Goal: Information Seeking & Learning: Learn about a topic

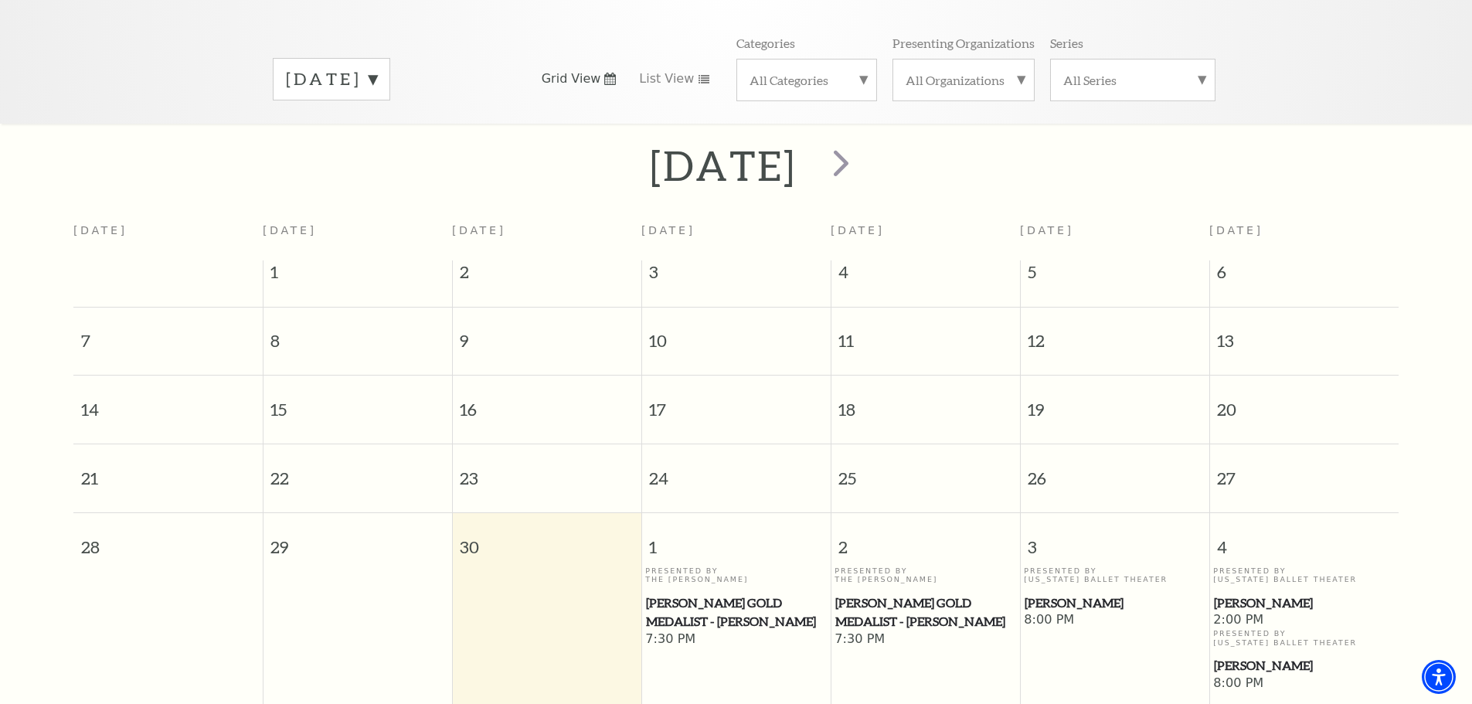
scroll to position [523, 0]
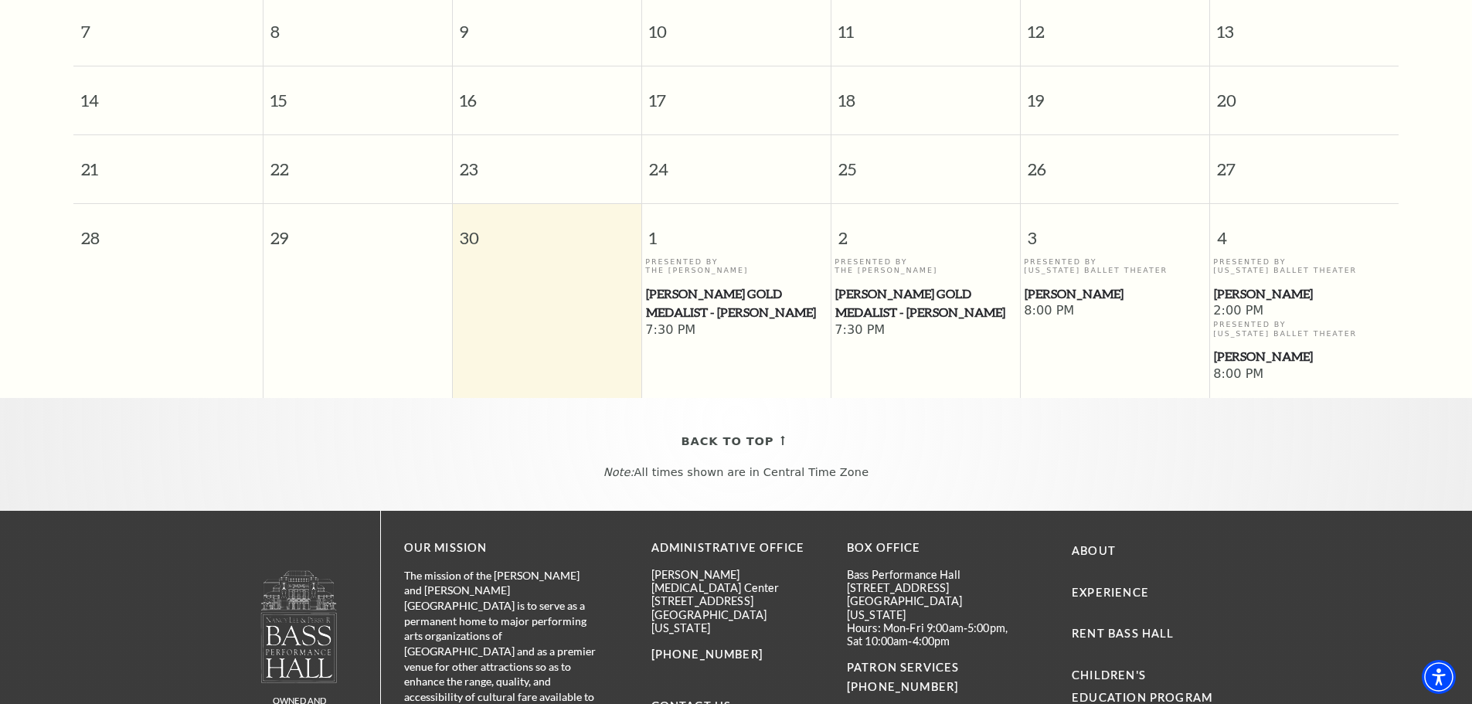
click at [1299, 284] on span "[PERSON_NAME]" at bounding box center [1304, 293] width 180 height 19
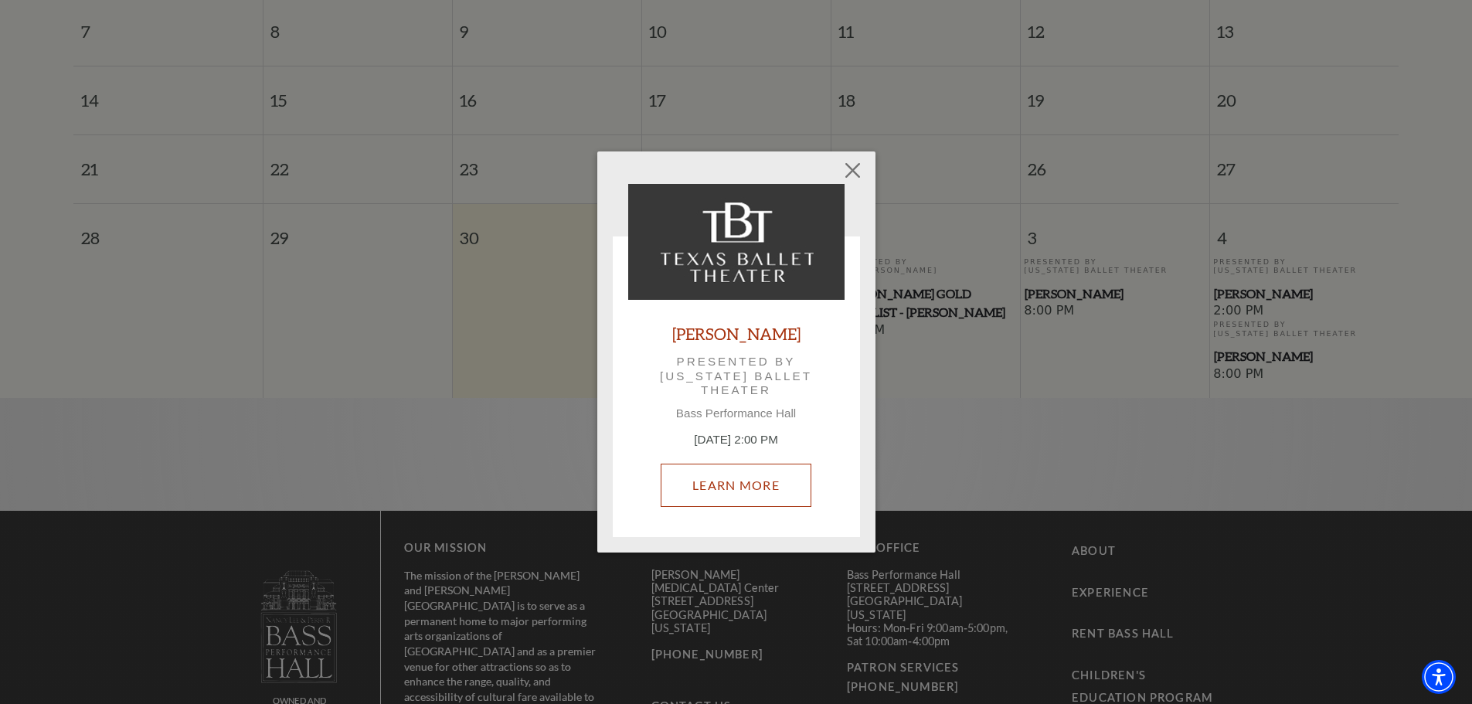
click at [749, 481] on link "Learn More" at bounding box center [736, 485] width 151 height 43
click at [844, 165] on button "Close" at bounding box center [852, 169] width 29 height 29
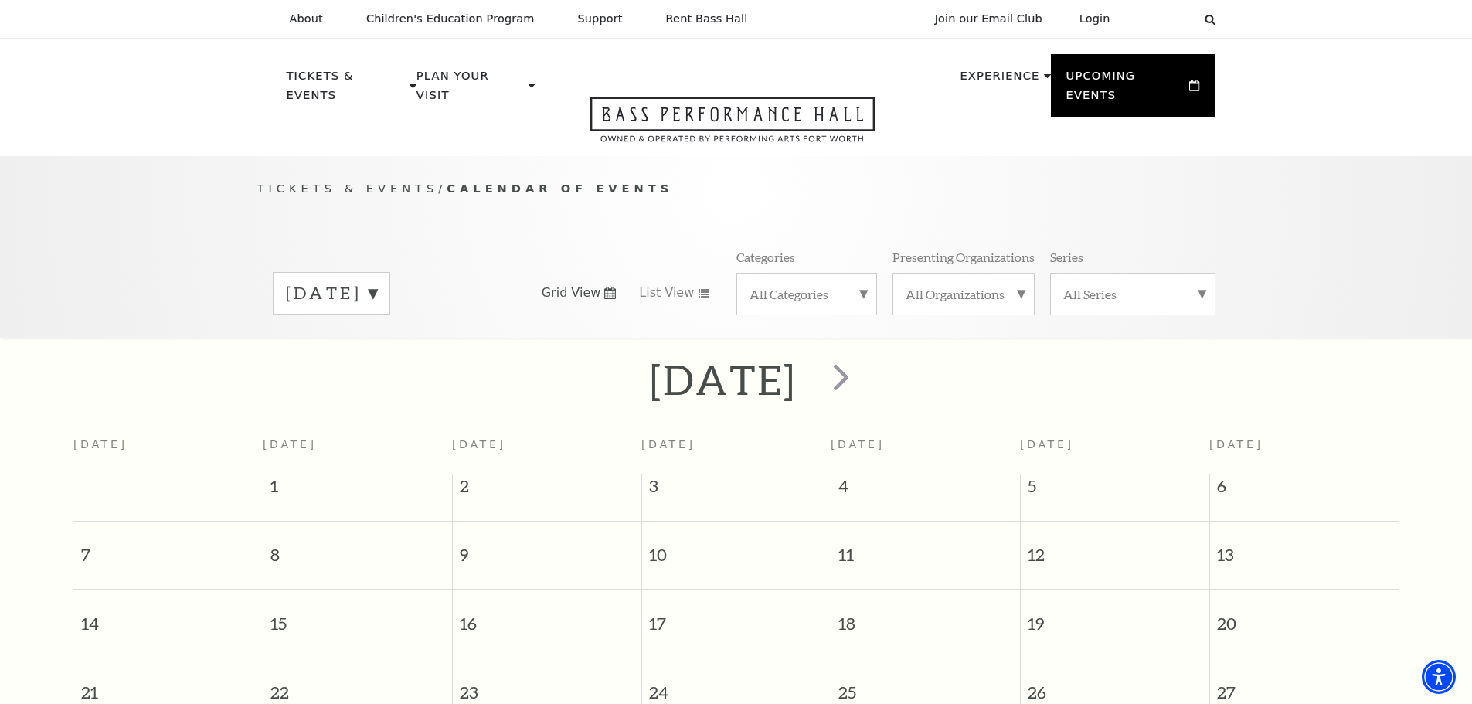
scroll to position [541, 0]
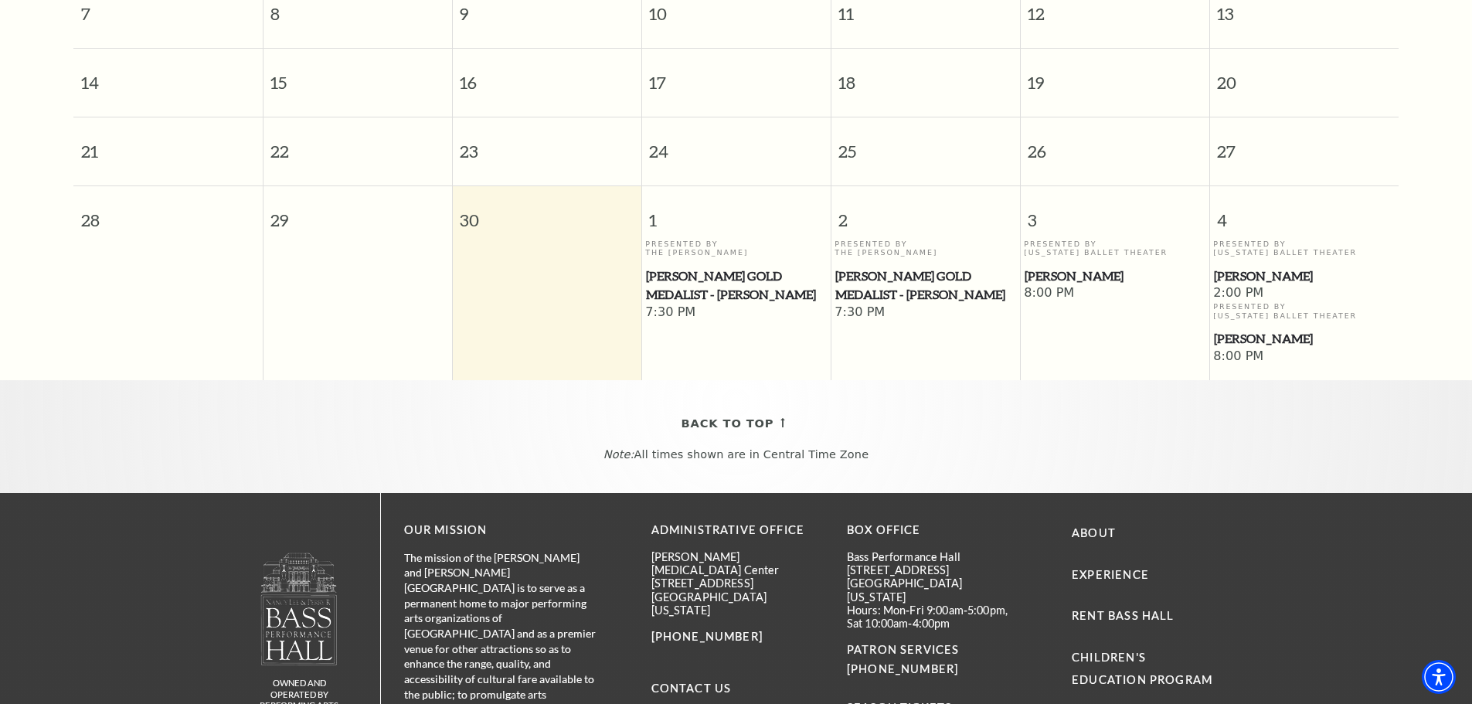
click at [1252, 329] on span "[PERSON_NAME]" at bounding box center [1304, 338] width 180 height 19
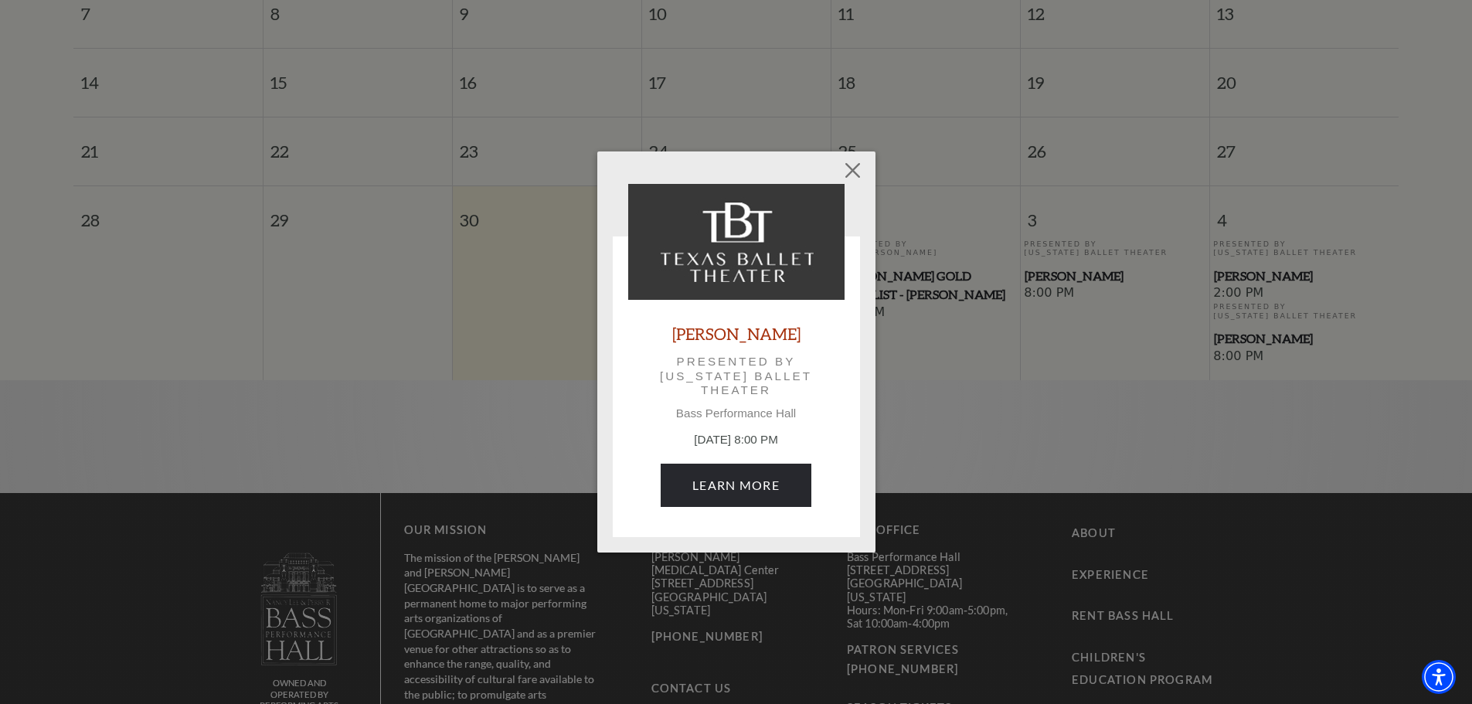
click at [1396, 250] on div "Empty heading [PERSON_NAME] Presented by [US_STATE] Ballet Theater Bass Perform…" at bounding box center [736, 352] width 1472 height 704
click at [856, 162] on button "Close" at bounding box center [852, 169] width 29 height 29
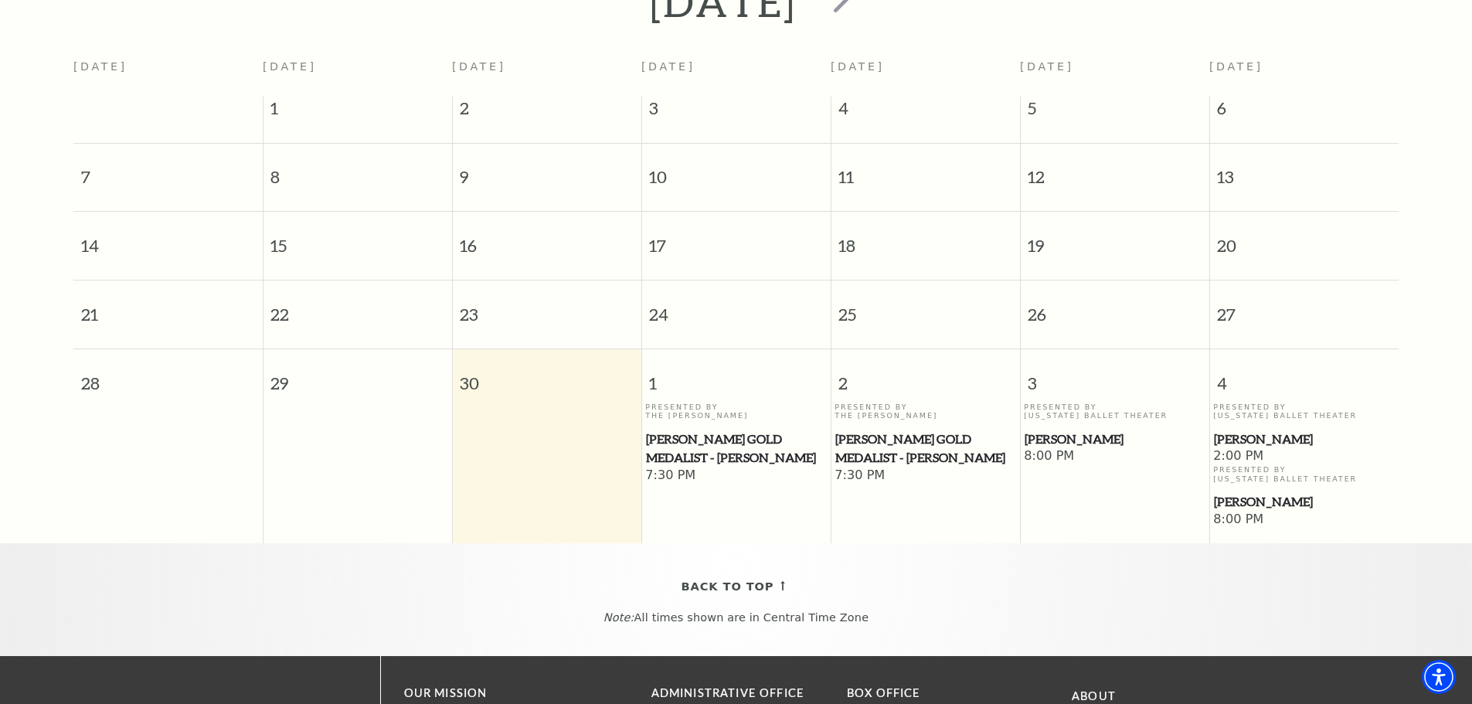
scroll to position [0, 0]
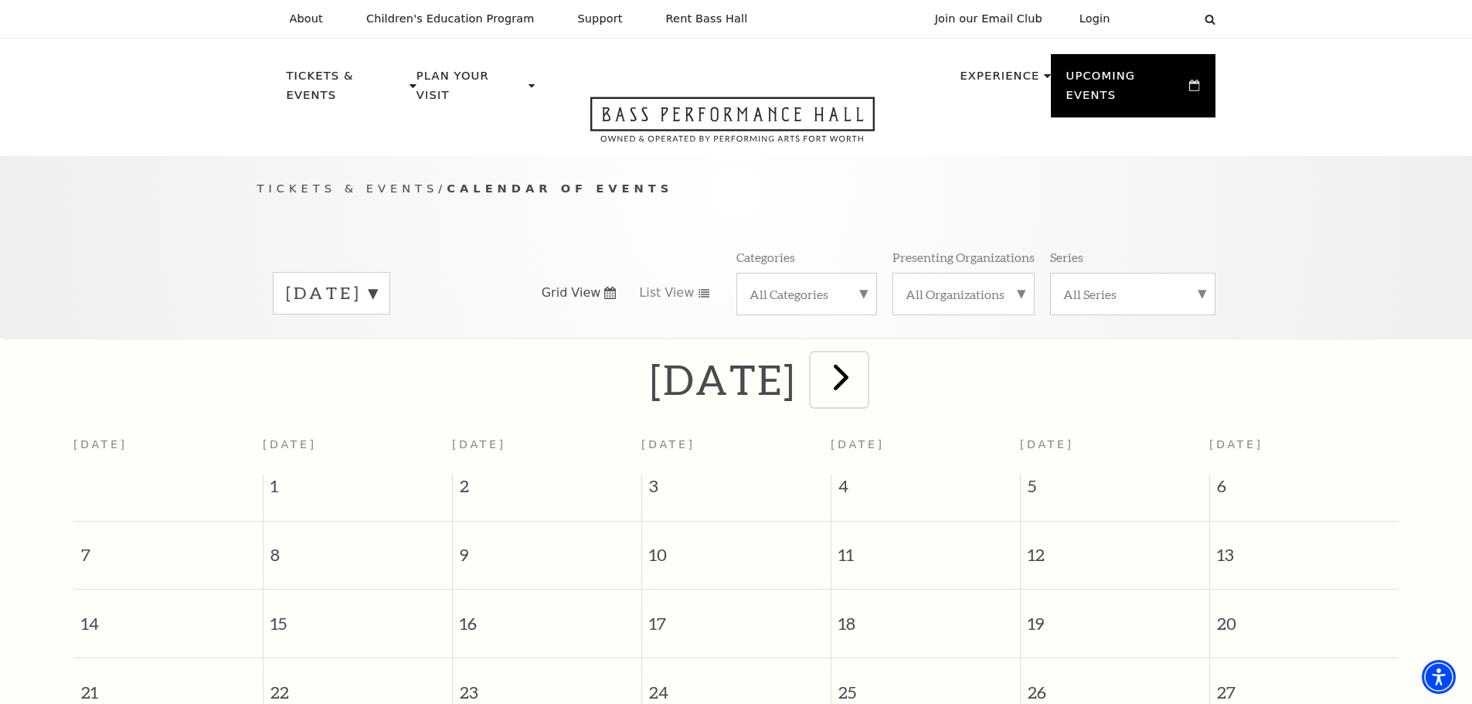
drag, startPoint x: 920, startPoint y: 352, endPoint x: 928, endPoint y: 351, distance: 7.8
click at [863, 355] on span "next" at bounding box center [841, 377] width 44 height 44
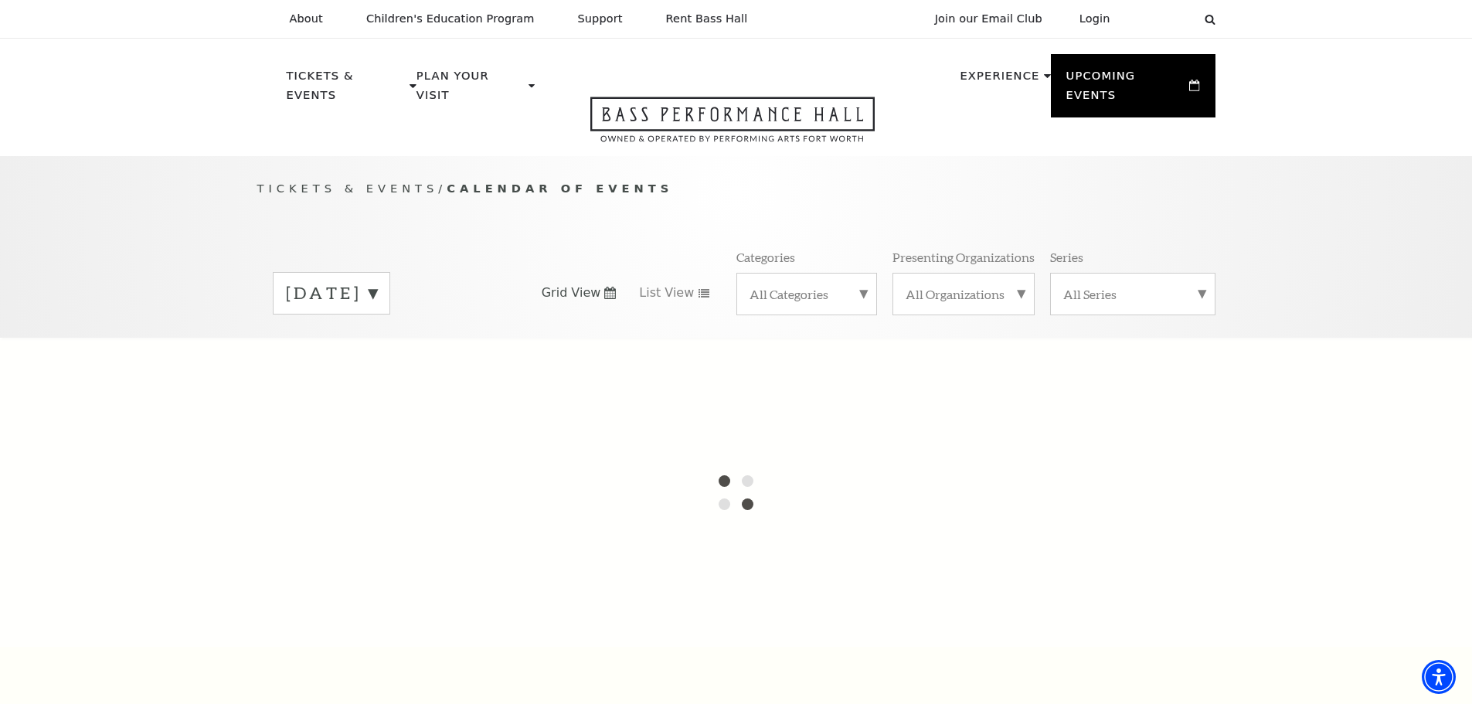
scroll to position [137, 0]
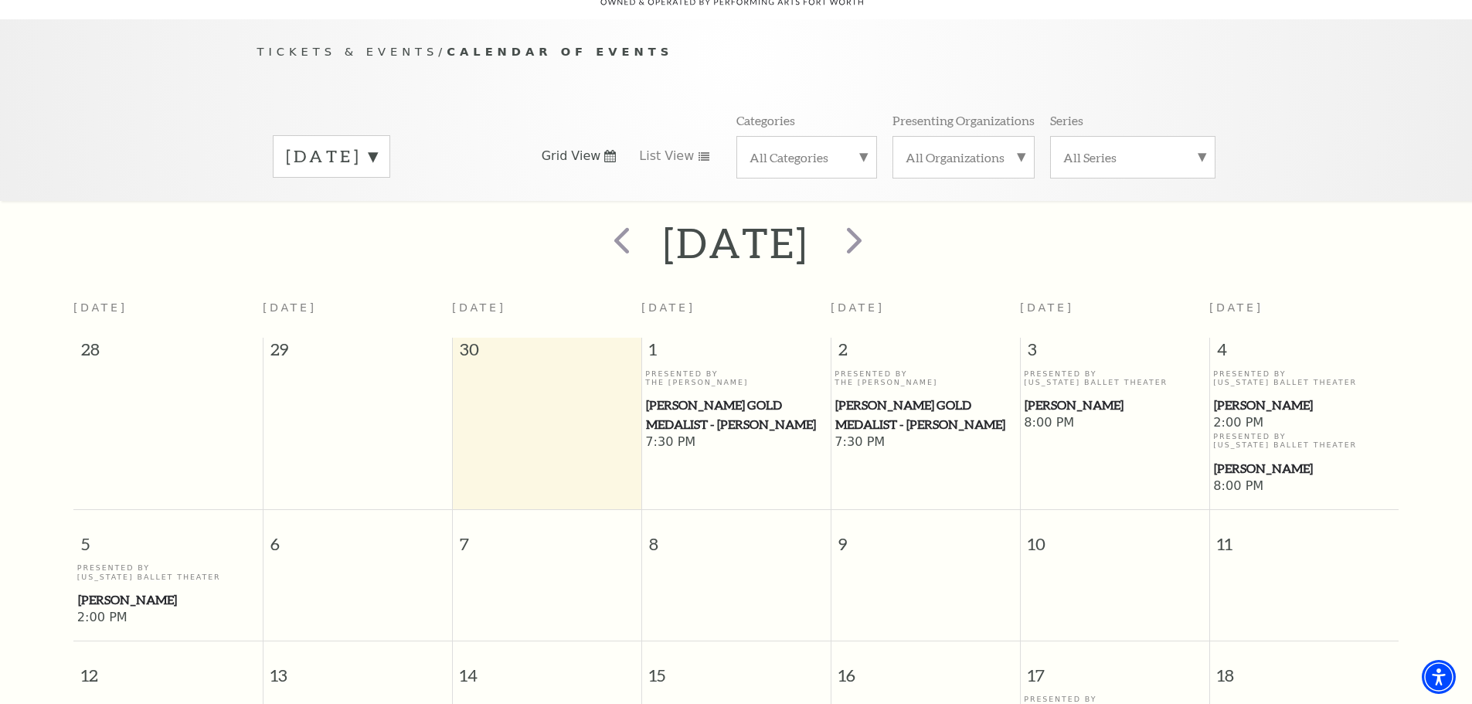
click at [114, 590] on span "[PERSON_NAME]" at bounding box center [168, 599] width 180 height 19
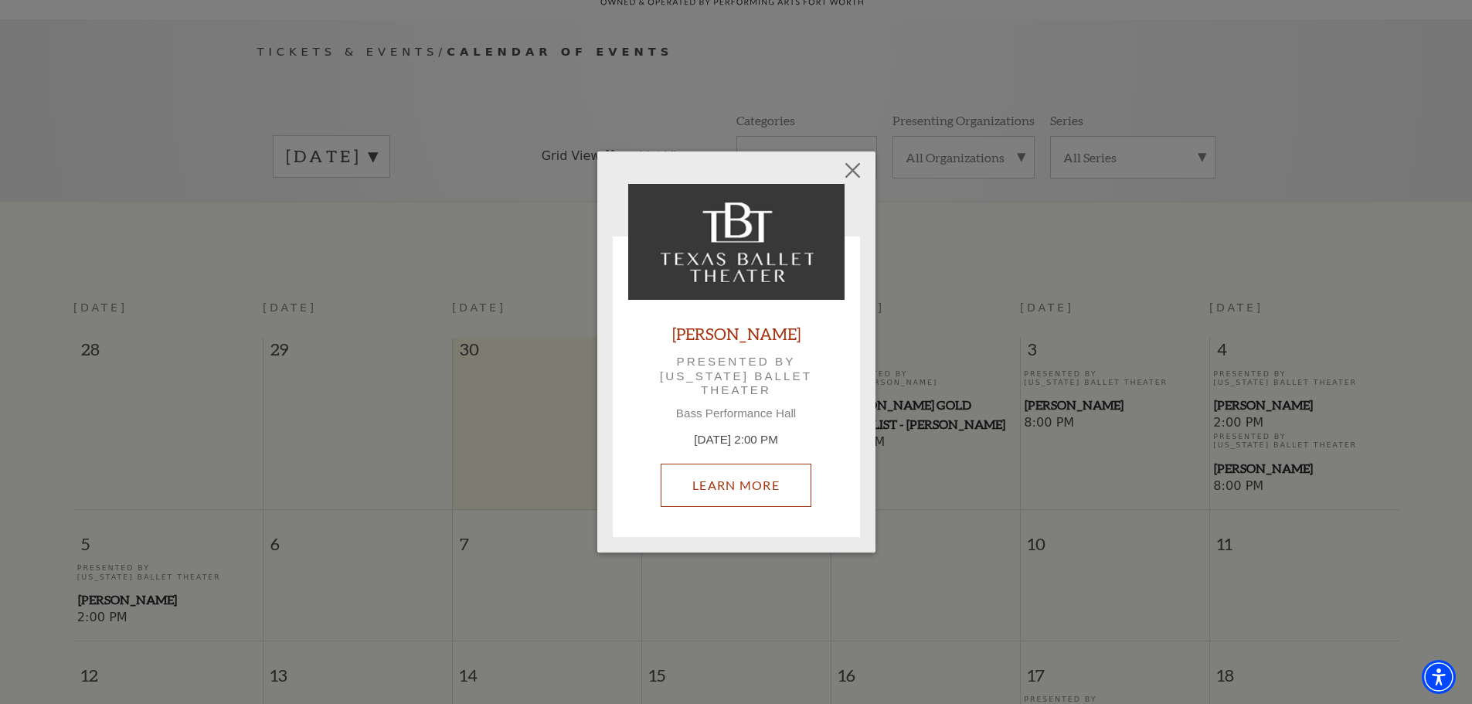
click at [727, 485] on link "Learn More" at bounding box center [736, 485] width 151 height 43
